Goal: Task Accomplishment & Management: Use online tool/utility

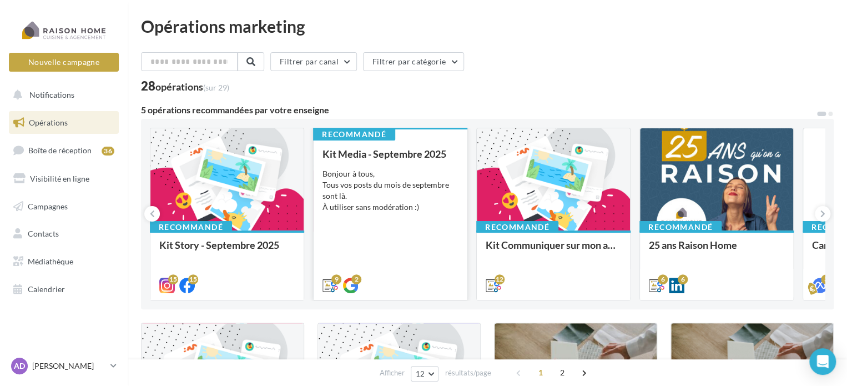
click at [378, 171] on div "Bonjour à tous, Tous vos posts du mois de septembre sont là. À utiliser sans mo…" at bounding box center [389, 190] width 135 height 44
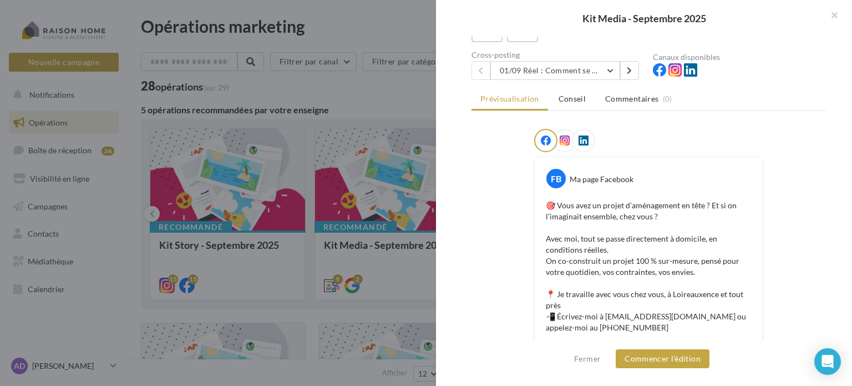
scroll to position [29, 0]
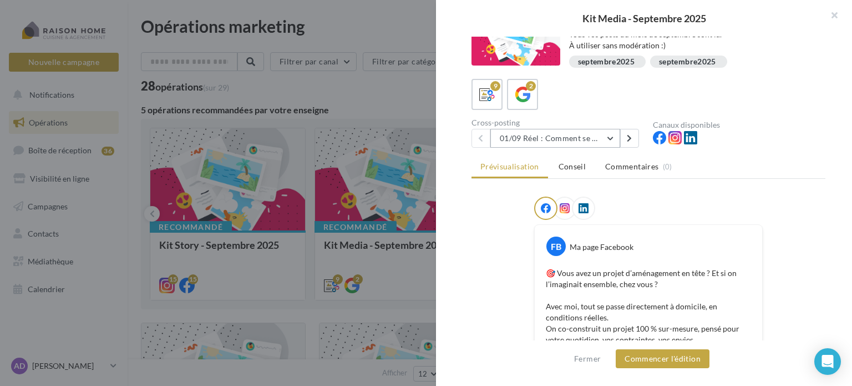
click at [556, 133] on button "01/09 Réel : Comment se passe un projet Raison Home ?" at bounding box center [556, 138] width 130 height 19
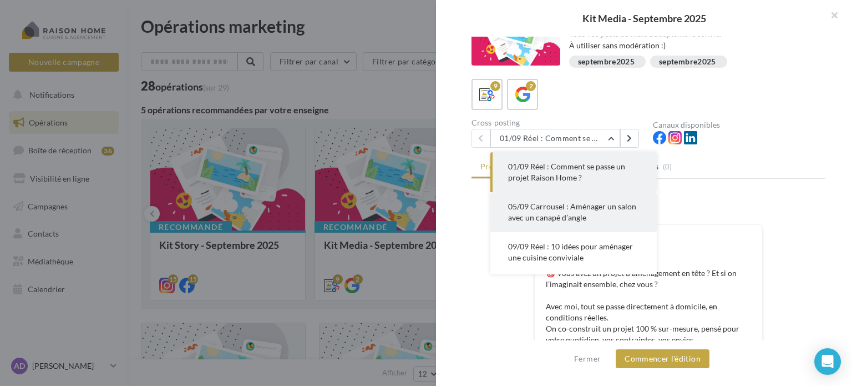
click at [552, 201] on span "05/09 Carrousel : Aménager un salon avec un canapé d’angle" at bounding box center [572, 211] width 128 height 21
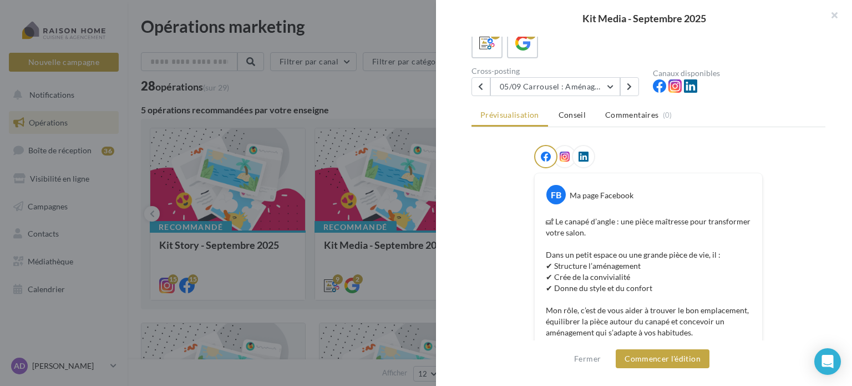
scroll to position [0, 0]
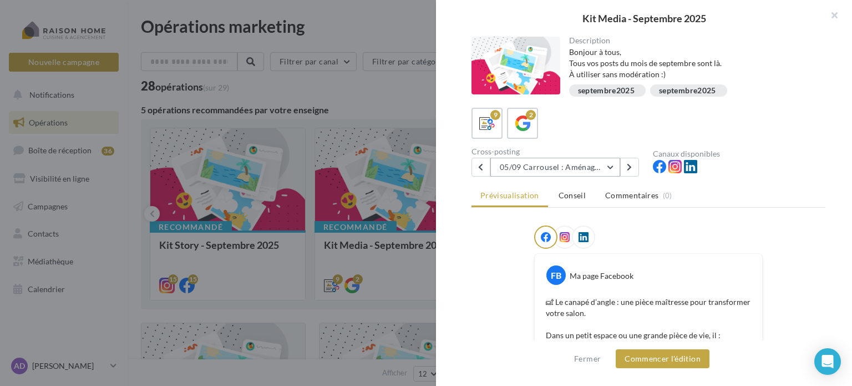
click at [584, 170] on button "05/09 Carrousel : Aménager un salon avec un canapé d’angle" at bounding box center [556, 167] width 130 height 19
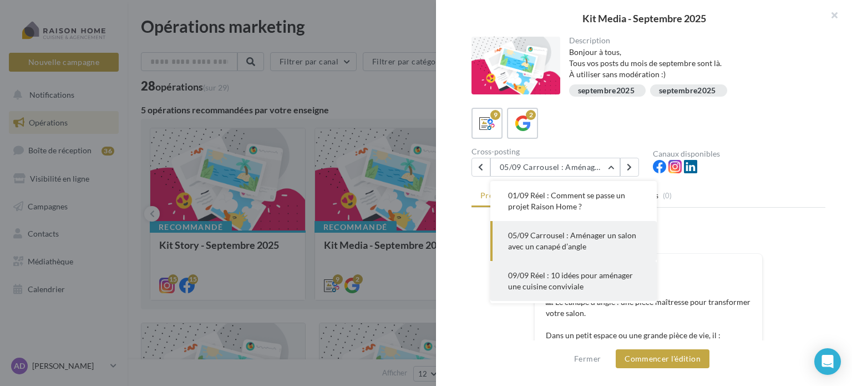
click at [573, 277] on span "09/09 Réel : 10 idées pour aménager une cuisine conviviale" at bounding box center [570, 280] width 125 height 21
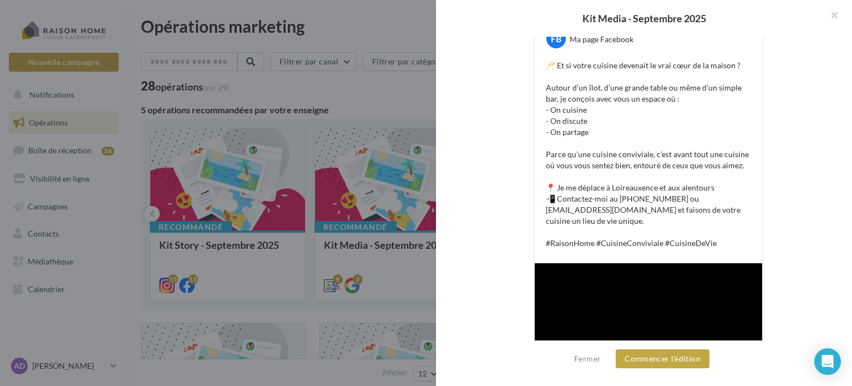
scroll to position [129, 0]
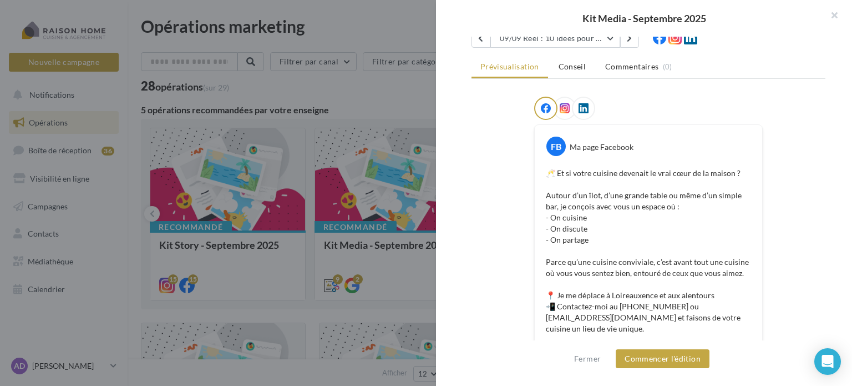
click at [582, 36] on div "Kit Media - Septembre 2025" at bounding box center [644, 18] width 416 height 37
click at [581, 43] on button "09/09 Réel : 10 idées pour aménager une cuisine conviviale" at bounding box center [556, 38] width 130 height 19
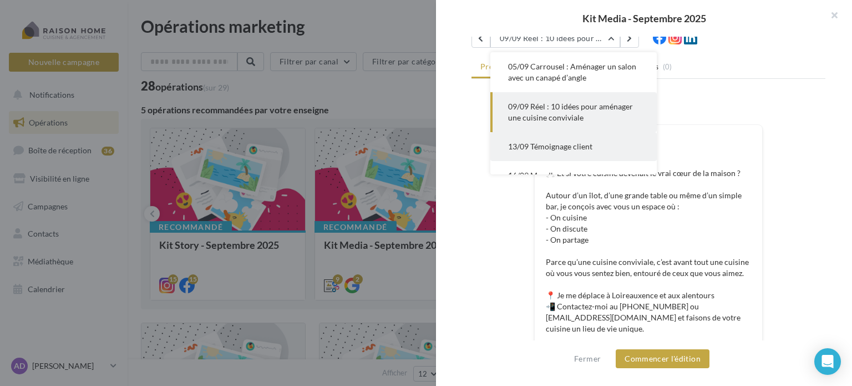
click at [573, 138] on button "13/09 Témoignage client" at bounding box center [574, 146] width 166 height 29
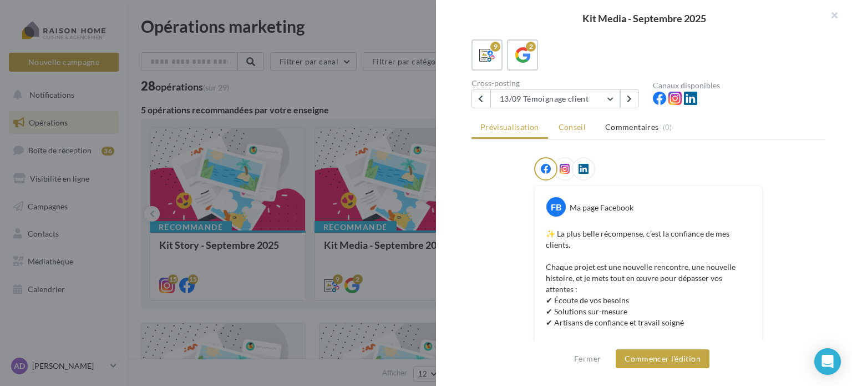
scroll to position [0, 0]
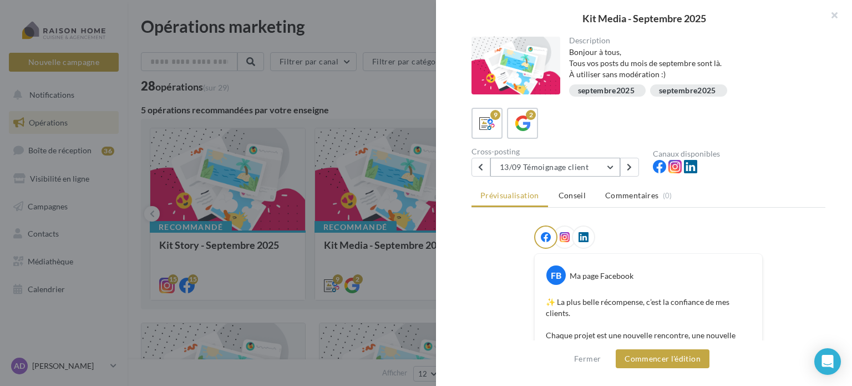
click at [569, 161] on button "13/09 Témoignage client" at bounding box center [556, 167] width 130 height 19
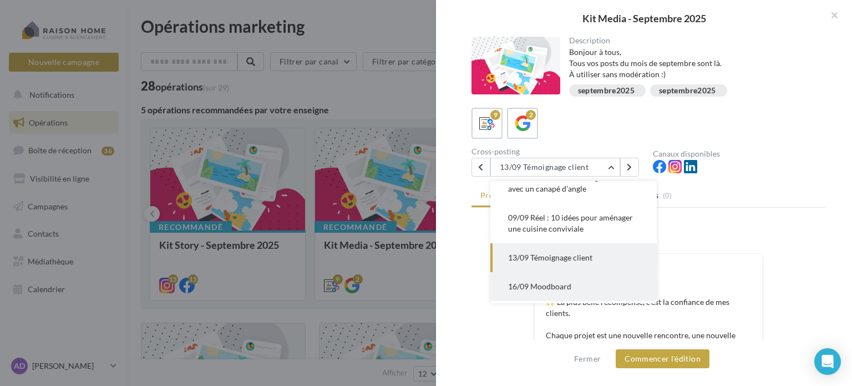
click at [572, 277] on button "16/09 Moodboard" at bounding box center [574, 286] width 166 height 29
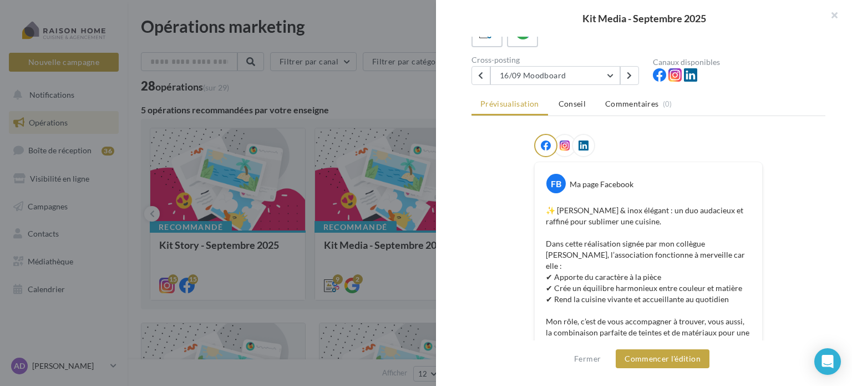
scroll to position [79, 0]
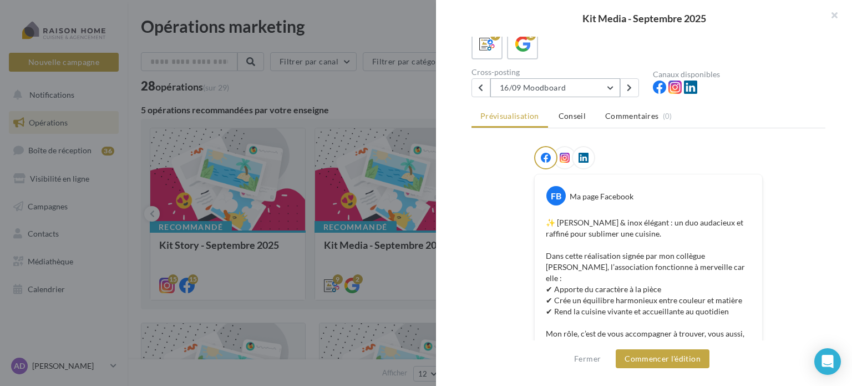
click at [572, 93] on button "16/09 Moodboard" at bounding box center [556, 87] width 130 height 19
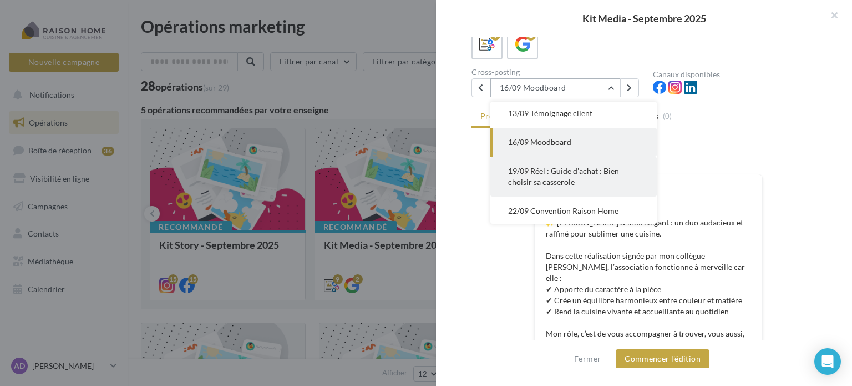
scroll to position [142, 0]
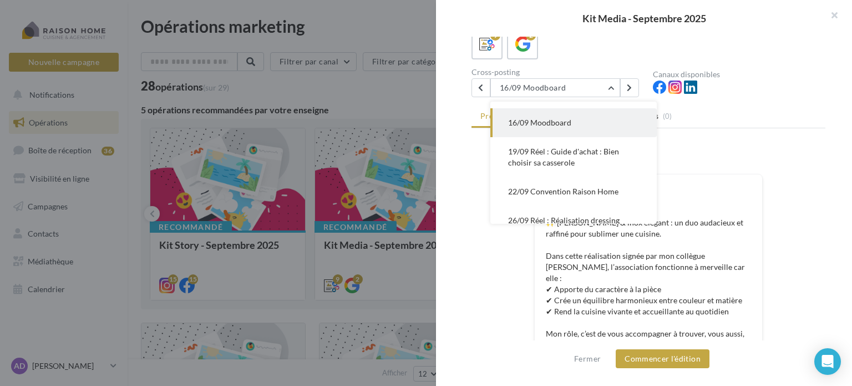
click at [549, 164] on span "19/09 Réel : Guide d'achat : Bien choisir sa casserole" at bounding box center [563, 156] width 111 height 21
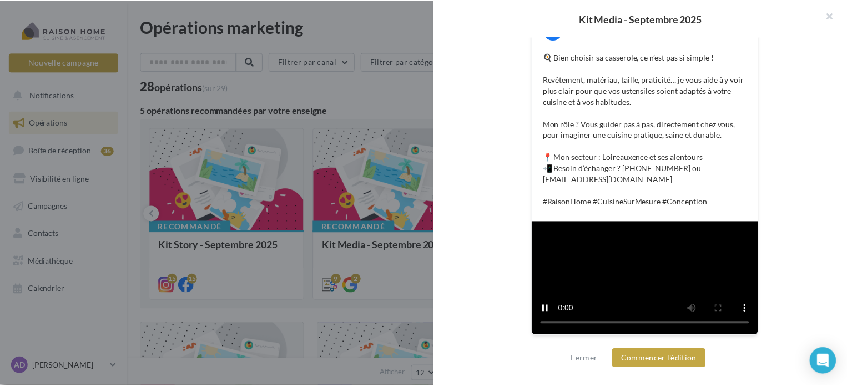
scroll to position [428, 0]
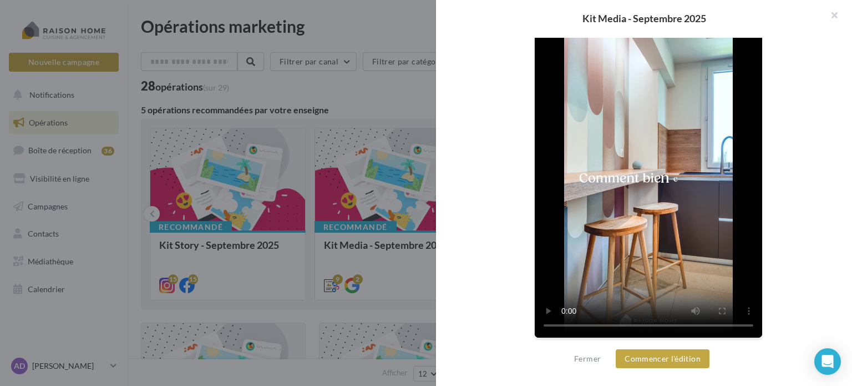
click at [409, 272] on div at bounding box center [426, 193] width 852 height 386
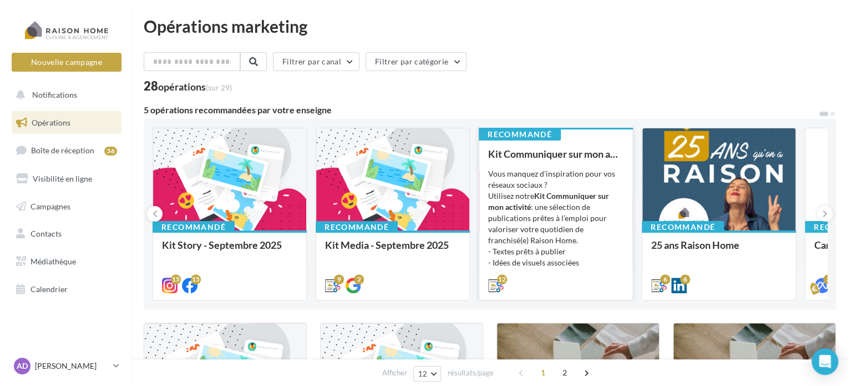
scroll to position [111, 0]
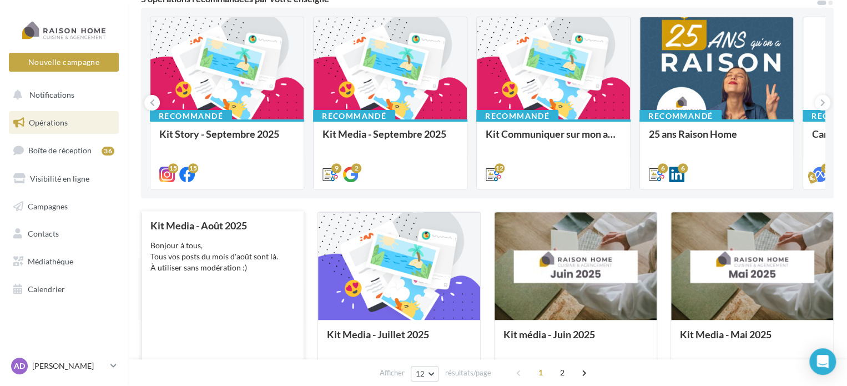
click at [282, 261] on div "Bonjour à tous, Tous vos posts du mois d'août sont là. À utiliser sans modérati…" at bounding box center [222, 256] width 144 height 33
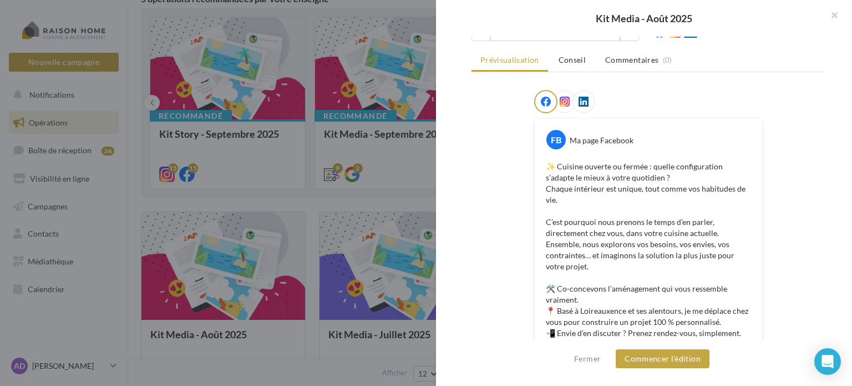
scroll to position [29, 0]
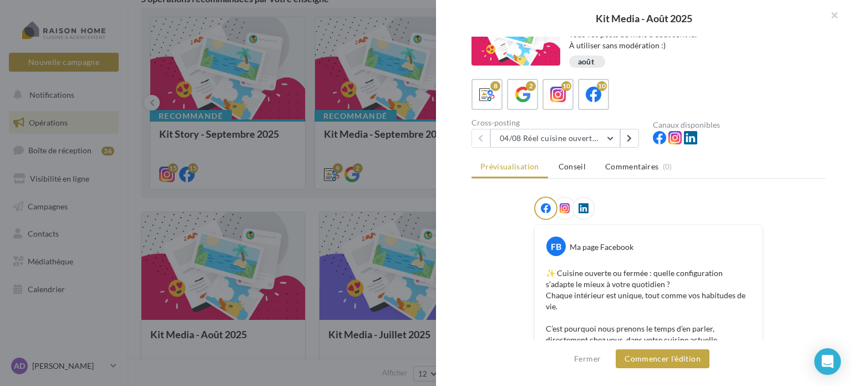
click at [522, 147] on div "Description Bonjour à tous, Tous vos posts du mois d'août sont là. À utiliser s…" at bounding box center [648, 194] width 425 height 314
click at [523, 135] on button "04/08 Réel cuisine ouverte ou fermée" at bounding box center [556, 138] width 130 height 19
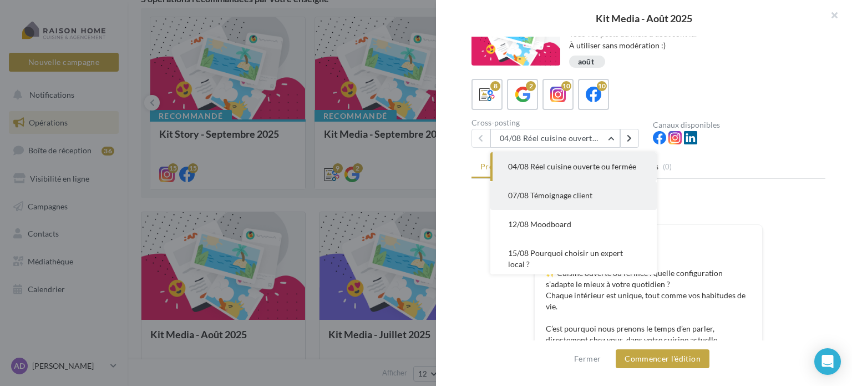
click at [550, 200] on span "07/08 Témoignage client" at bounding box center [550, 194] width 84 height 9
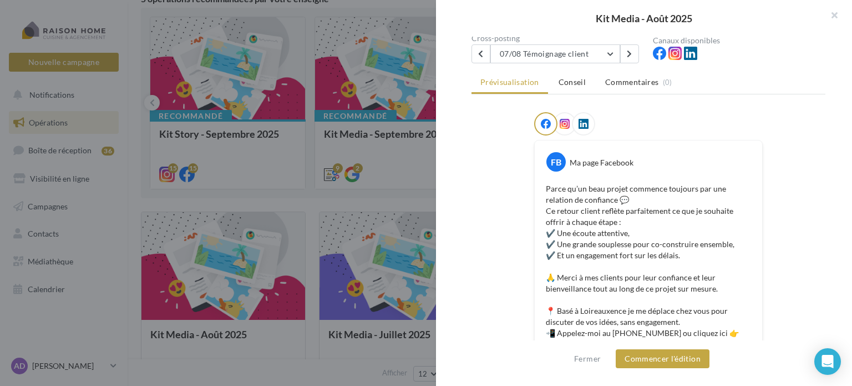
scroll to position [113, 0]
click at [533, 55] on button "07/08 Témoignage client" at bounding box center [556, 54] width 130 height 19
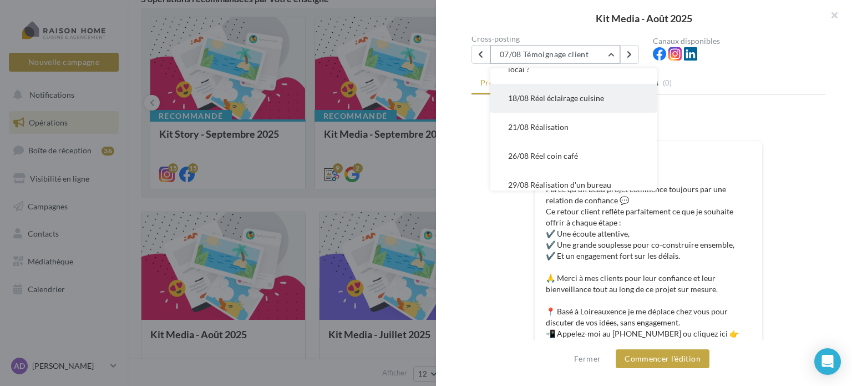
scroll to position [55, 0]
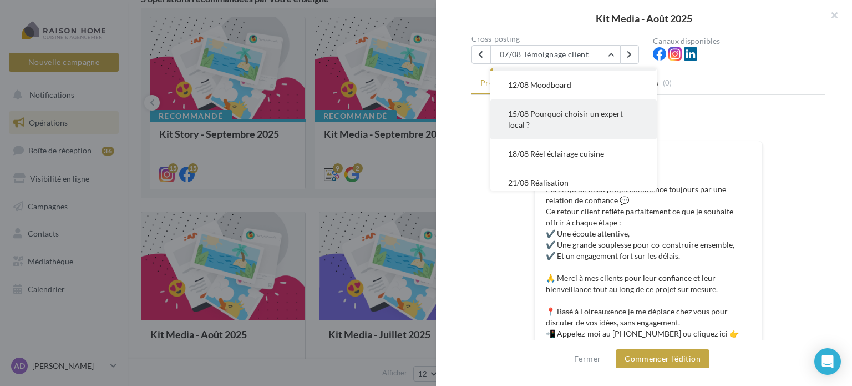
click at [537, 124] on span "15/08 Pourquoi choisir un expert local ?" at bounding box center [565, 119] width 115 height 21
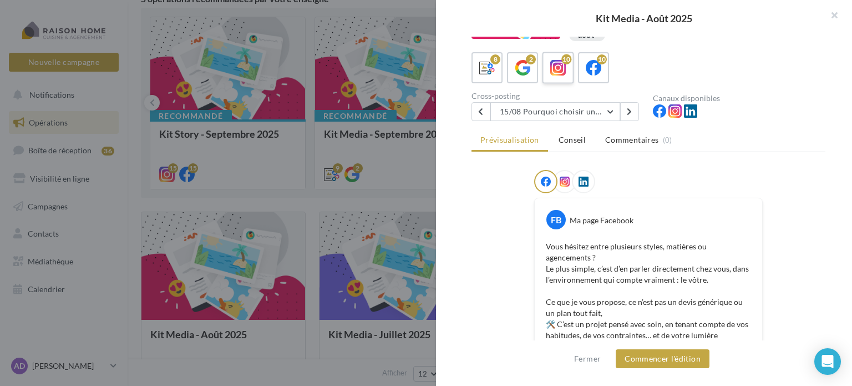
click at [555, 61] on icon at bounding box center [558, 68] width 16 height 16
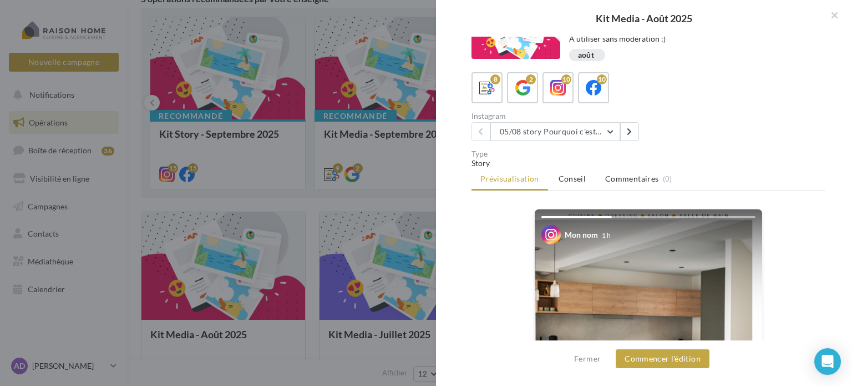
scroll to position [91, 0]
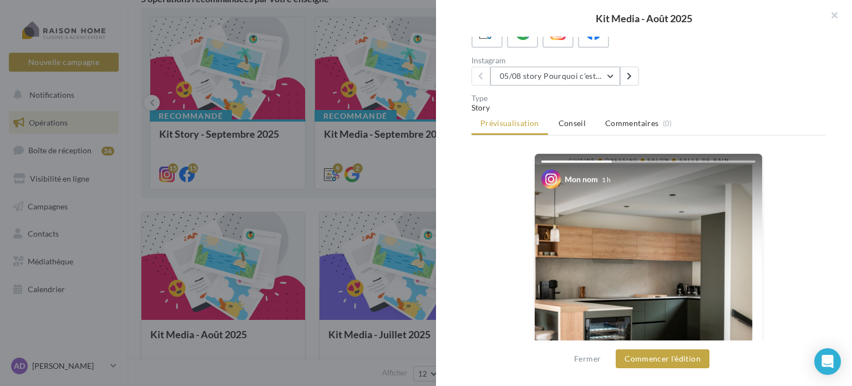
click at [590, 76] on button "05/08 story Pourquoi c'est différent avec moi ?" at bounding box center [556, 76] width 130 height 19
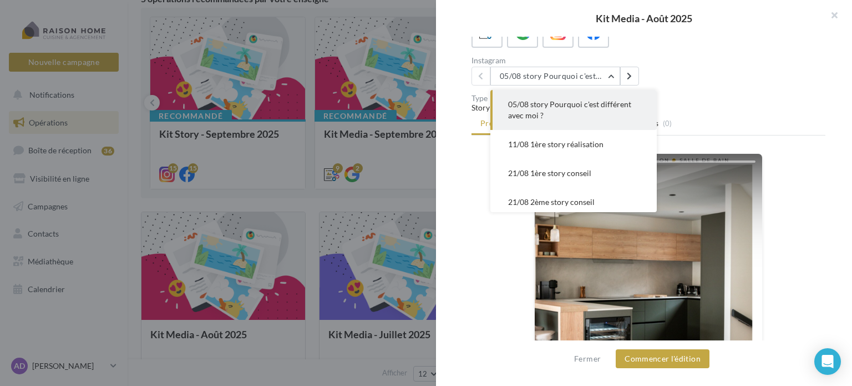
click at [774, 117] on ul "Prévisualisation Conseil Commentaires (0)" at bounding box center [649, 124] width 354 height 22
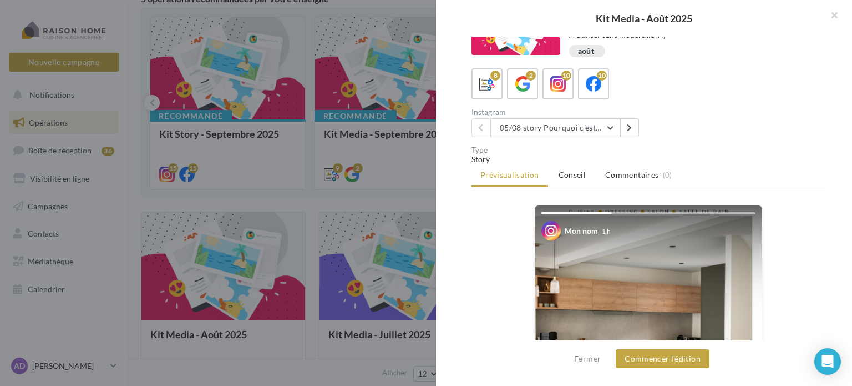
scroll to position [36, 0]
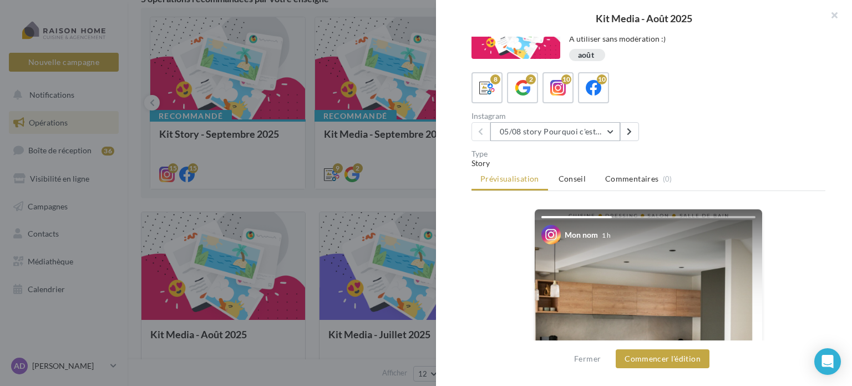
click at [551, 132] on button "05/08 story Pourquoi c'est différent avec moi ?" at bounding box center [556, 131] width 130 height 19
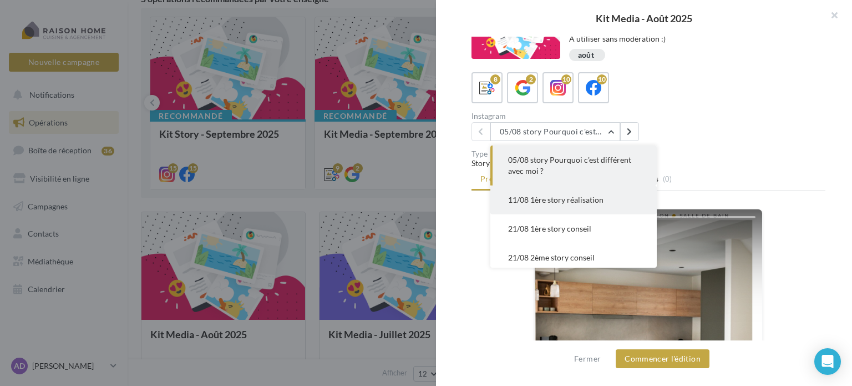
click at [552, 200] on span "11/08 1ère story réalisation" at bounding box center [555, 199] width 95 height 9
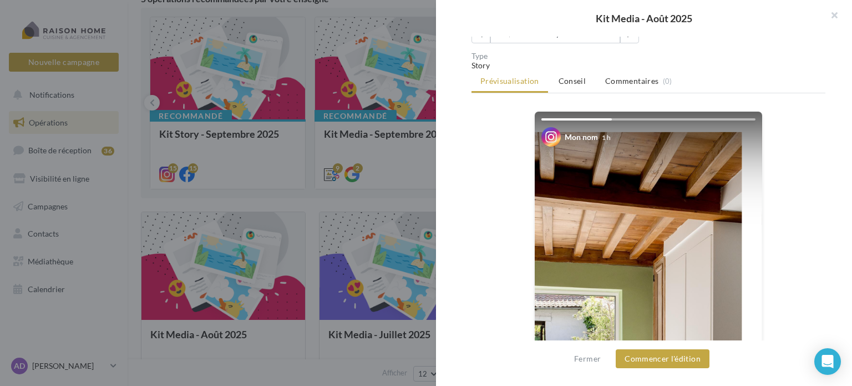
scroll to position [91, 0]
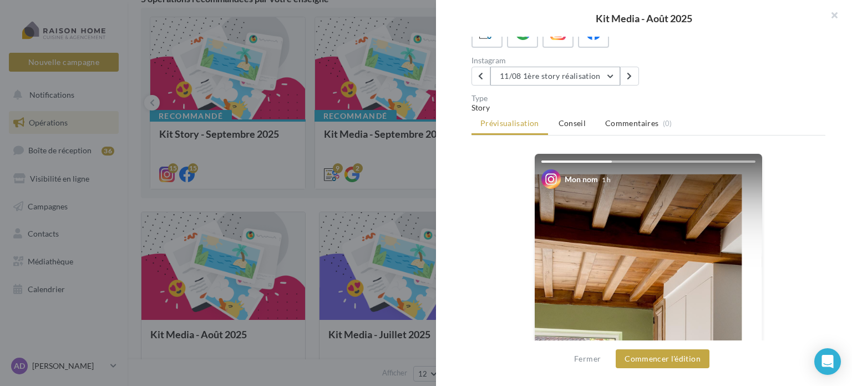
click at [578, 70] on button "11/08 1ère story réalisation" at bounding box center [556, 76] width 130 height 19
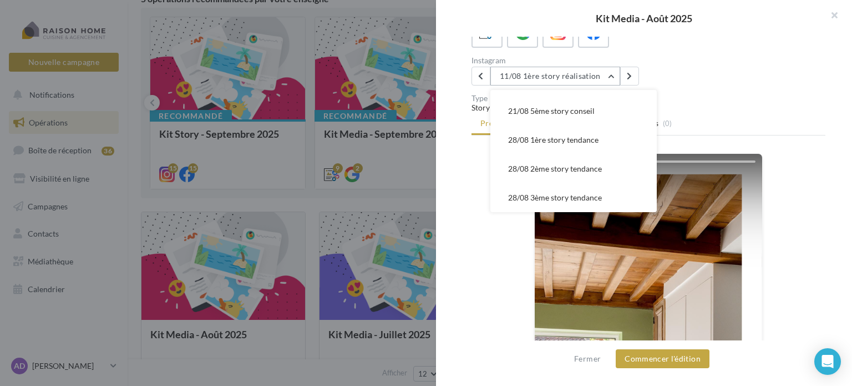
scroll to position [202, 0]
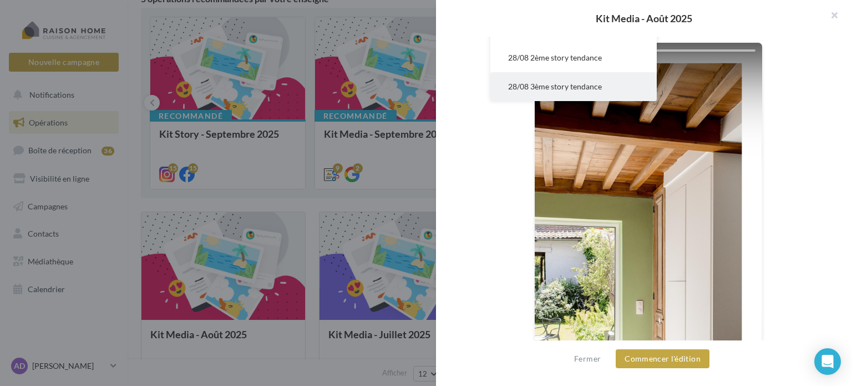
click at [560, 87] on span "28/08 3ème story tendance" at bounding box center [555, 86] width 94 height 9
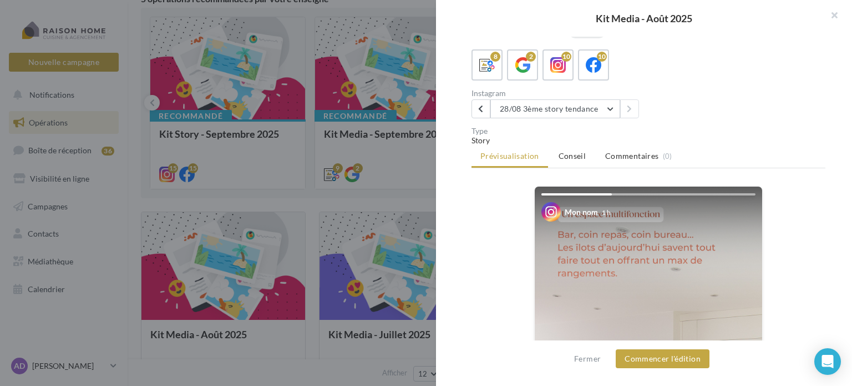
scroll to position [36, 0]
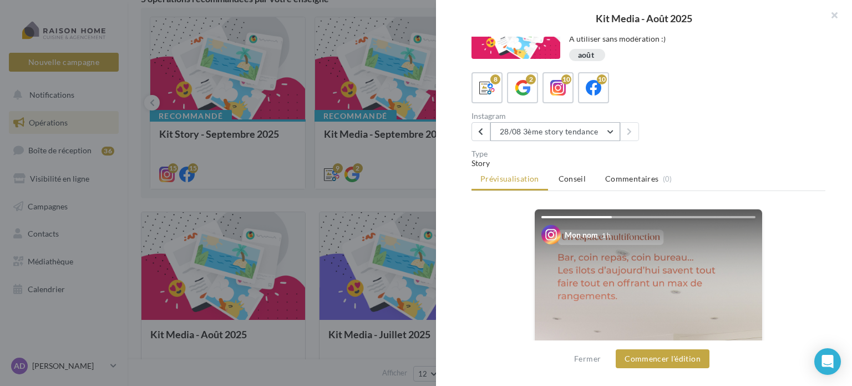
click at [568, 132] on button "28/08 3ème story tendance" at bounding box center [556, 131] width 130 height 19
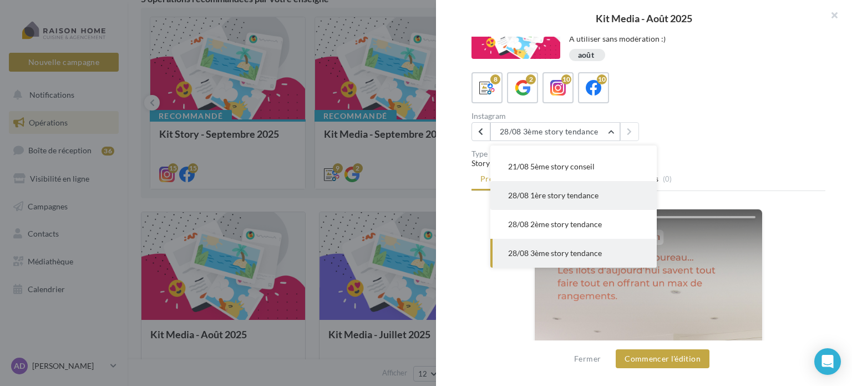
click at [555, 200] on button "28/08 1ère story tendance" at bounding box center [574, 195] width 166 height 29
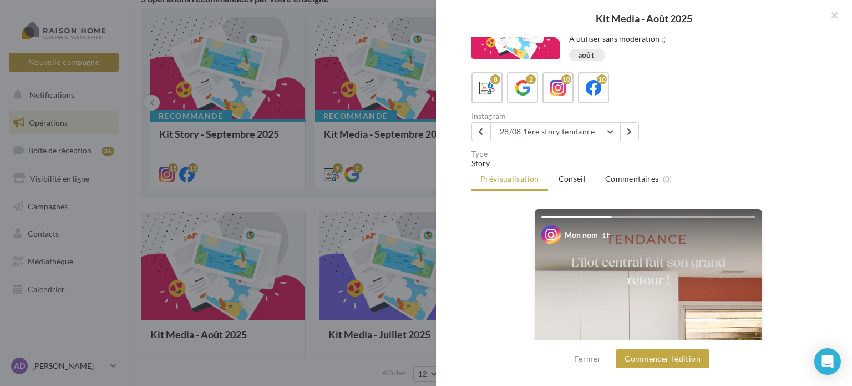
click at [537, 143] on div "Description Bonjour à tous, Tous vos posts du mois d'août sont là. À utiliser s…" at bounding box center [648, 194] width 425 height 314
click at [538, 135] on button "28/08 1ère story tendance" at bounding box center [556, 131] width 130 height 19
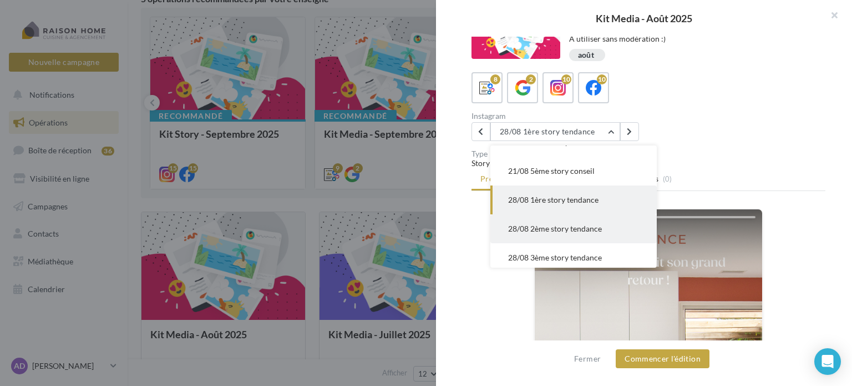
click at [545, 218] on button "28/08 2ème story tendance" at bounding box center [574, 228] width 166 height 29
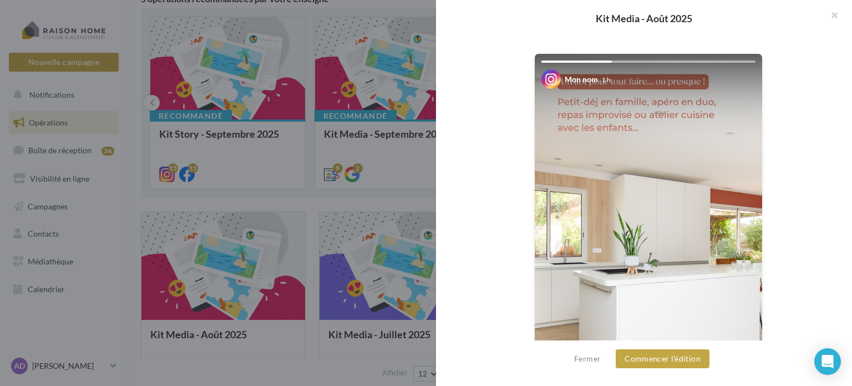
scroll to position [91, 0]
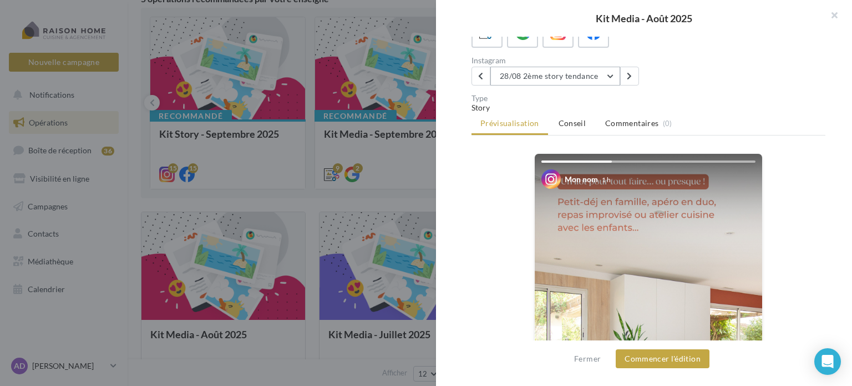
click at [547, 79] on button "28/08 2ème story tendance" at bounding box center [556, 76] width 130 height 19
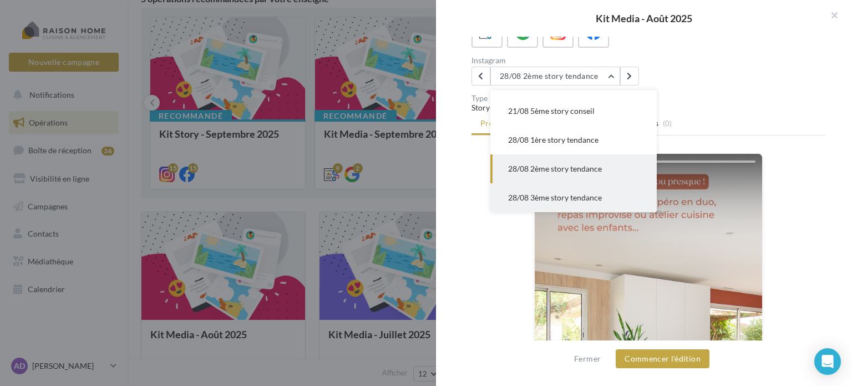
click at [548, 200] on span "28/08 3ème story tendance" at bounding box center [555, 197] width 94 height 9
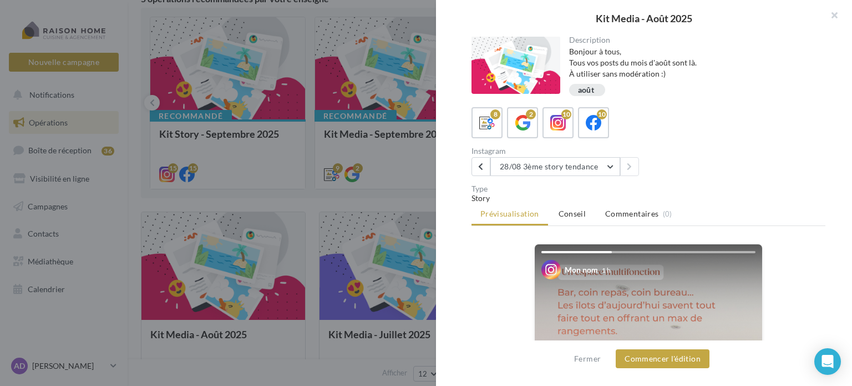
scroll to position [0, 0]
click at [584, 126] on div "10" at bounding box center [594, 123] width 21 height 21
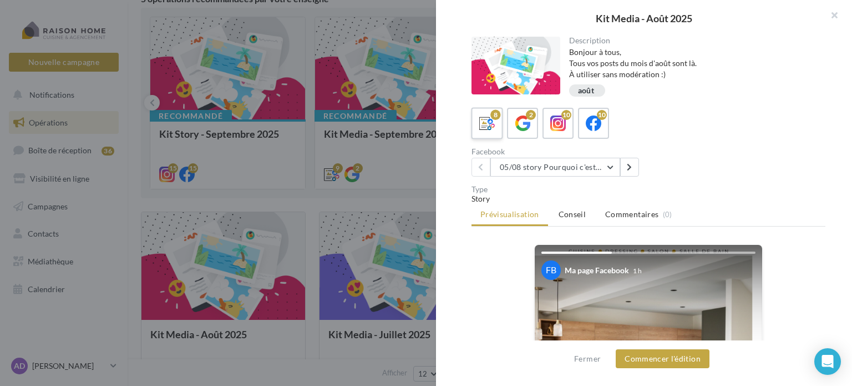
click at [493, 129] on icon at bounding box center [487, 123] width 16 height 16
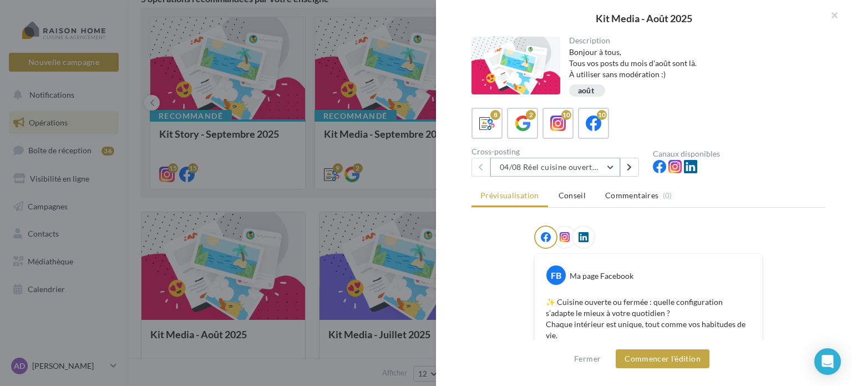
click at [532, 173] on button "04/08 Réel cuisine ouverte ou fermée" at bounding box center [556, 167] width 130 height 19
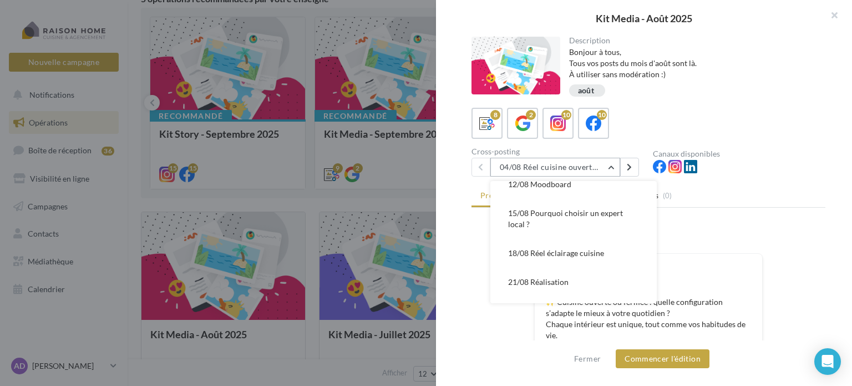
scroll to position [131, 0]
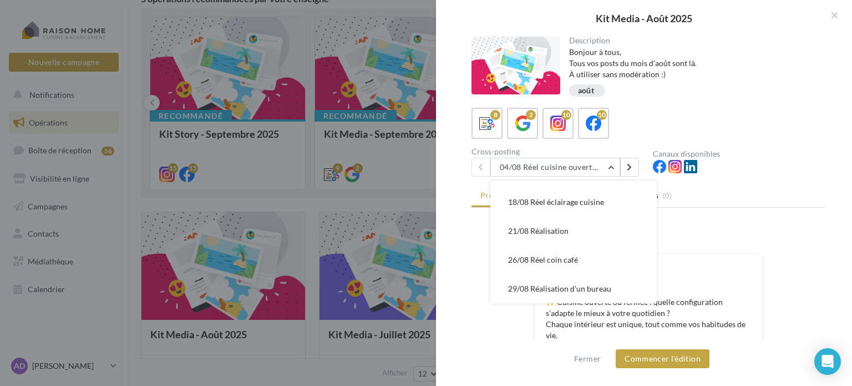
click at [562, 285] on span "29/08 Réalisation d'un bureau" at bounding box center [559, 288] width 103 height 9
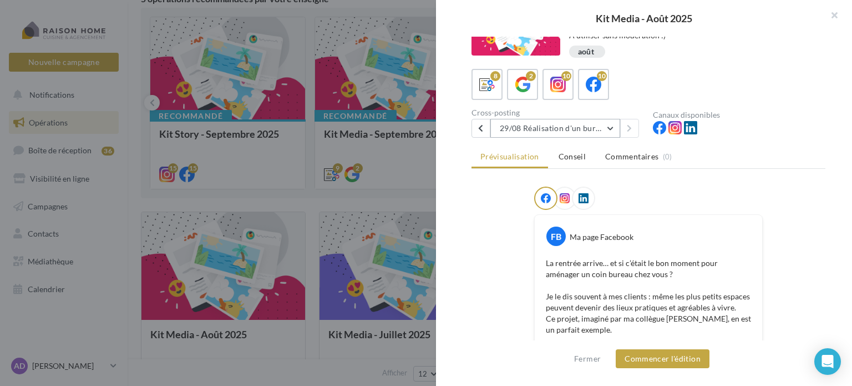
scroll to position [0, 0]
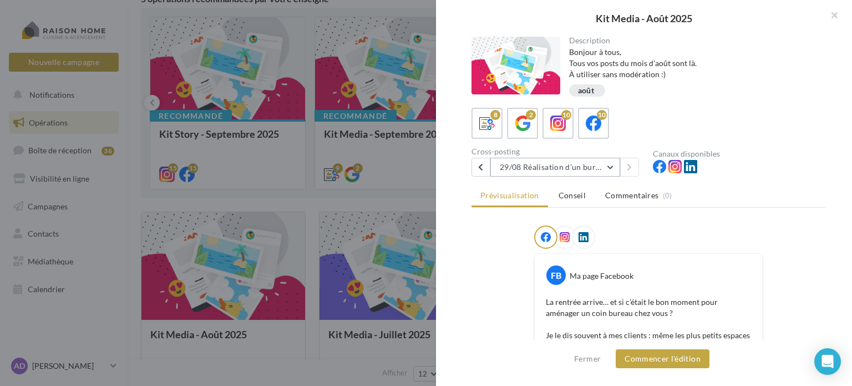
click at [524, 166] on button "29/08 Réalisation d'un bureau" at bounding box center [556, 167] width 130 height 19
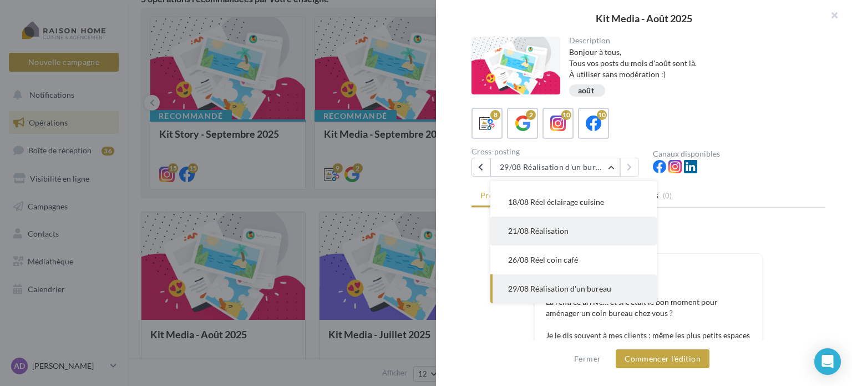
click at [537, 236] on button "21/08 Réalisation" at bounding box center [574, 230] width 166 height 29
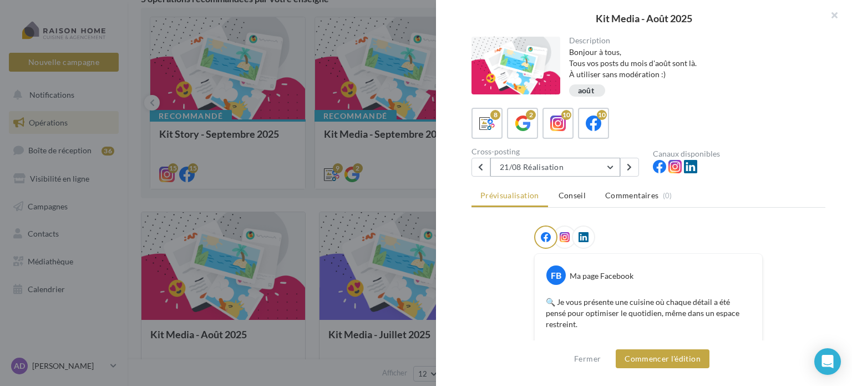
click at [525, 173] on button "21/08 Réalisation" at bounding box center [556, 167] width 130 height 19
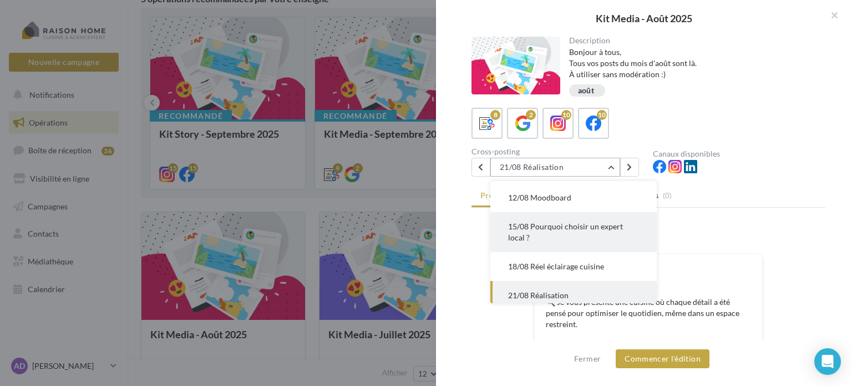
scroll to position [111, 0]
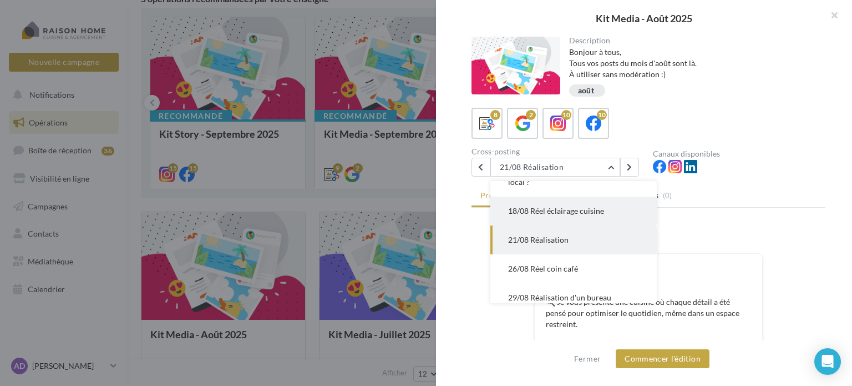
click at [543, 215] on span "18/08 Réel éclairage cuisine" at bounding box center [556, 210] width 96 height 9
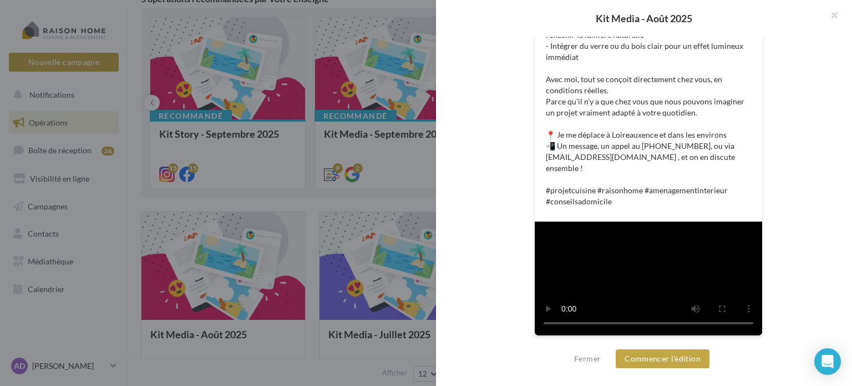
scroll to position [517, 0]
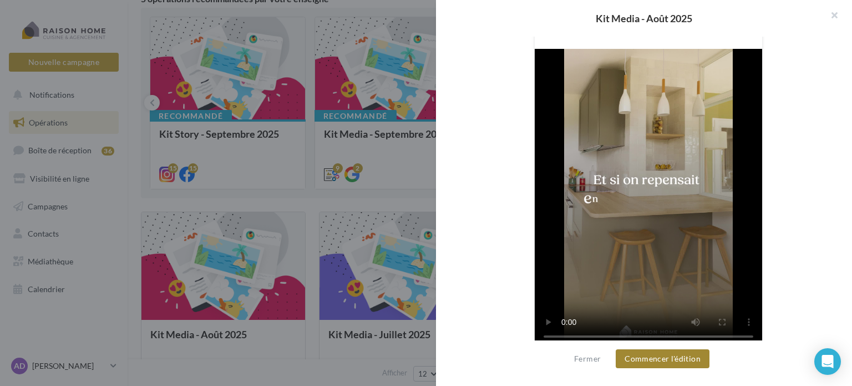
click at [648, 357] on button "Commencer l'édition" at bounding box center [663, 358] width 94 height 19
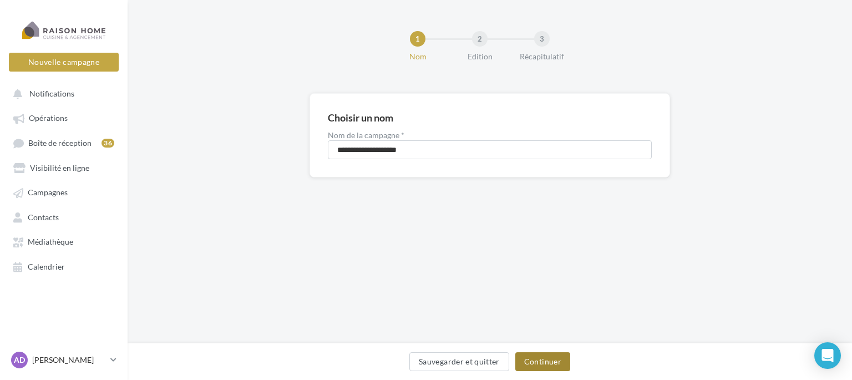
click at [542, 362] on button "Continuer" at bounding box center [542, 361] width 55 height 19
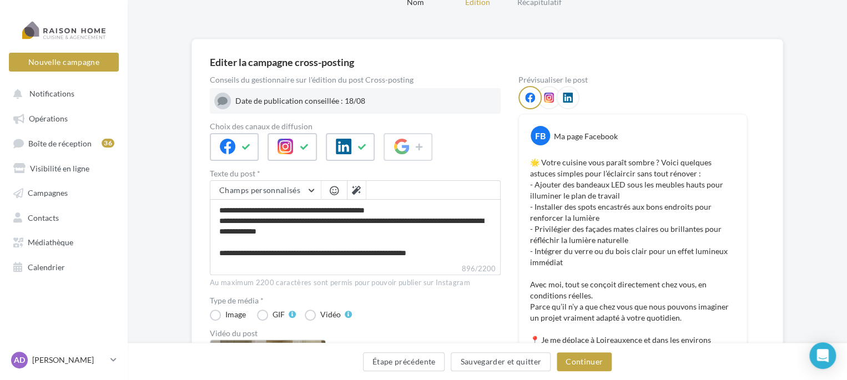
scroll to position [52, 0]
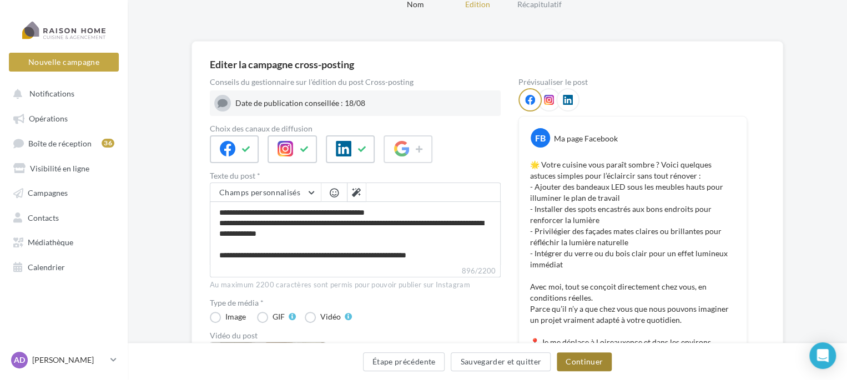
click at [564, 358] on button "Continuer" at bounding box center [584, 361] width 55 height 19
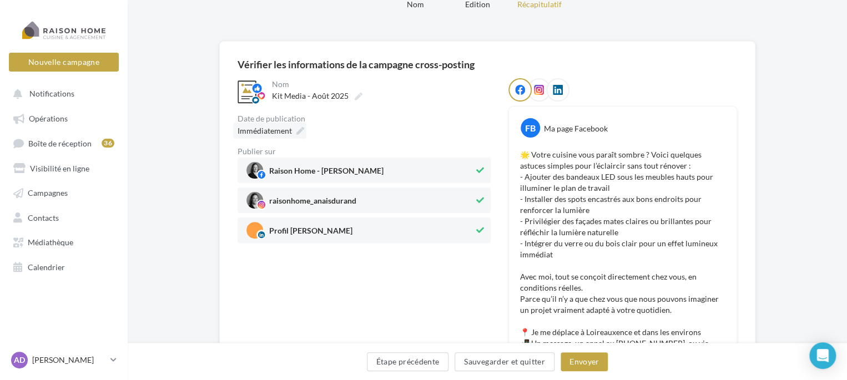
click at [299, 135] on icon at bounding box center [300, 131] width 8 height 8
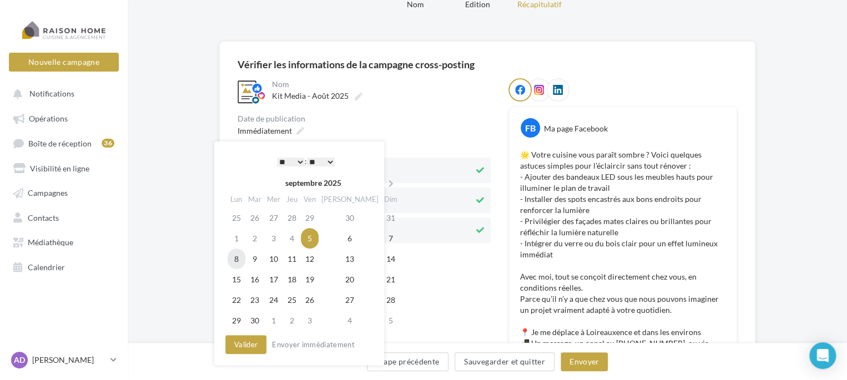
click at [240, 257] on td "8" at bounding box center [237, 259] width 18 height 21
click at [289, 160] on select "* * * * * * * * * * ** ** ** ** ** ** ** ** ** ** ** ** ** **" at bounding box center [291, 162] width 28 height 9
click at [319, 163] on select "** ** ** ** ** **" at bounding box center [321, 162] width 28 height 9
click at [241, 340] on button "Valider" at bounding box center [245, 344] width 41 height 19
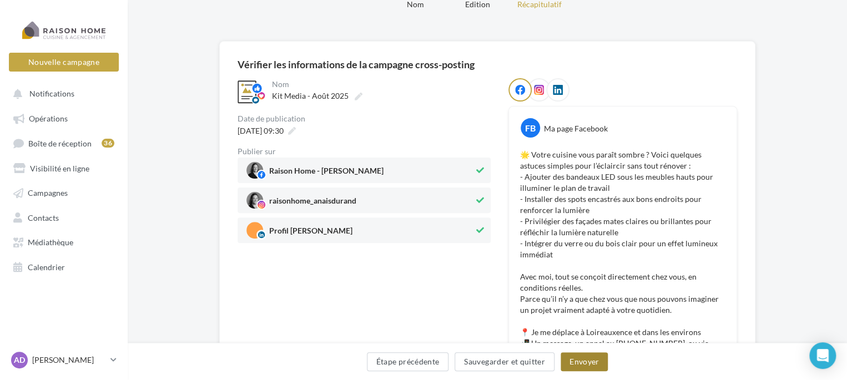
click at [586, 362] on button "Envoyer" at bounding box center [583, 361] width 47 height 19
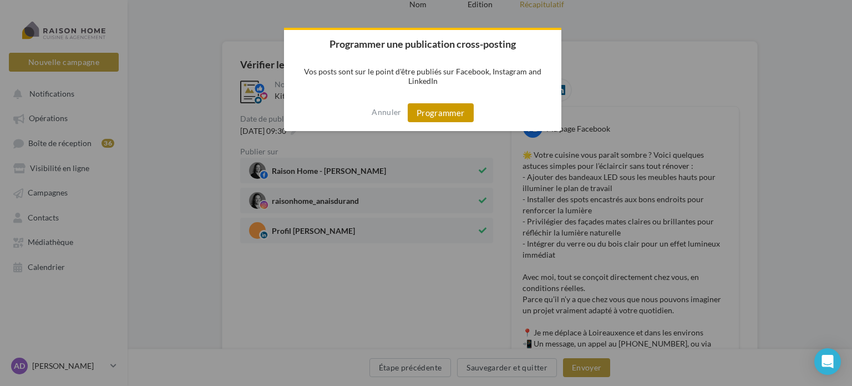
click at [446, 113] on button "Programmer" at bounding box center [441, 112] width 66 height 19
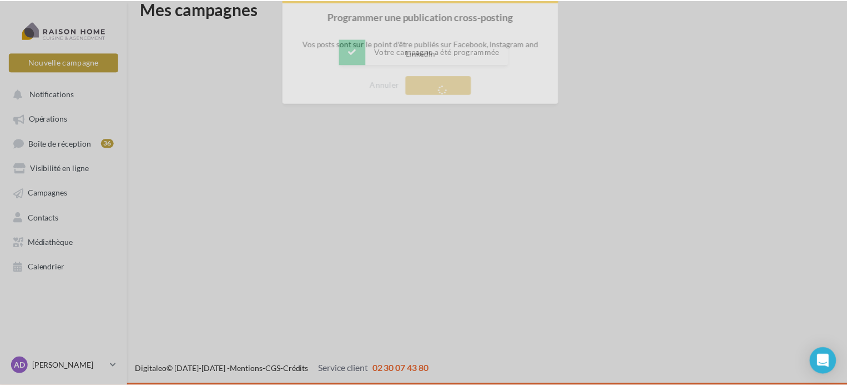
scroll to position [18, 0]
